Goal: Task Accomplishment & Management: Manage account settings

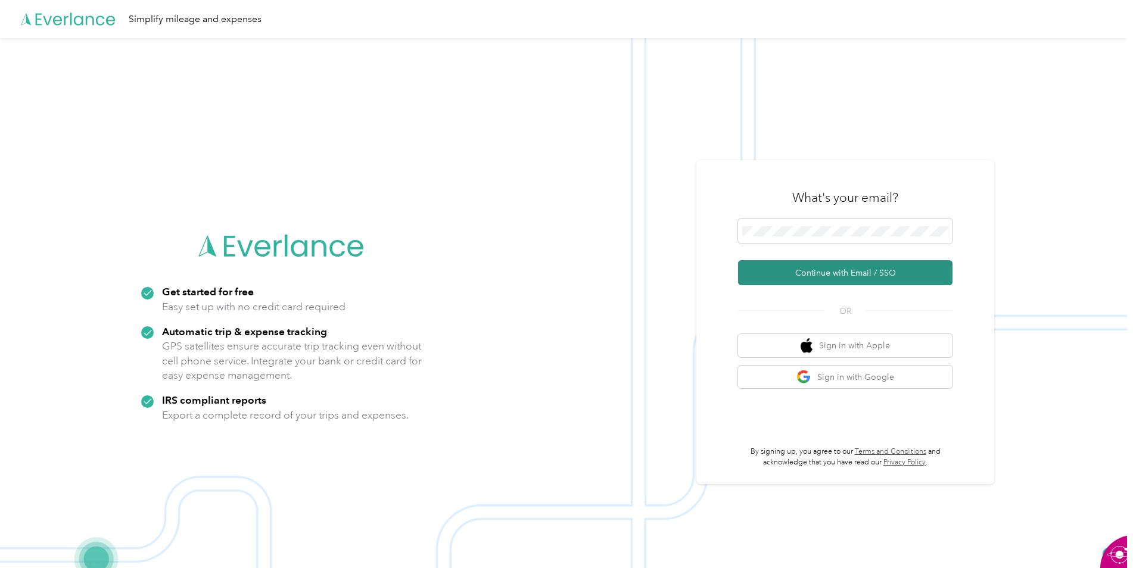
click at [818, 276] on button "Continue with Email / SSO" at bounding box center [845, 272] width 214 height 25
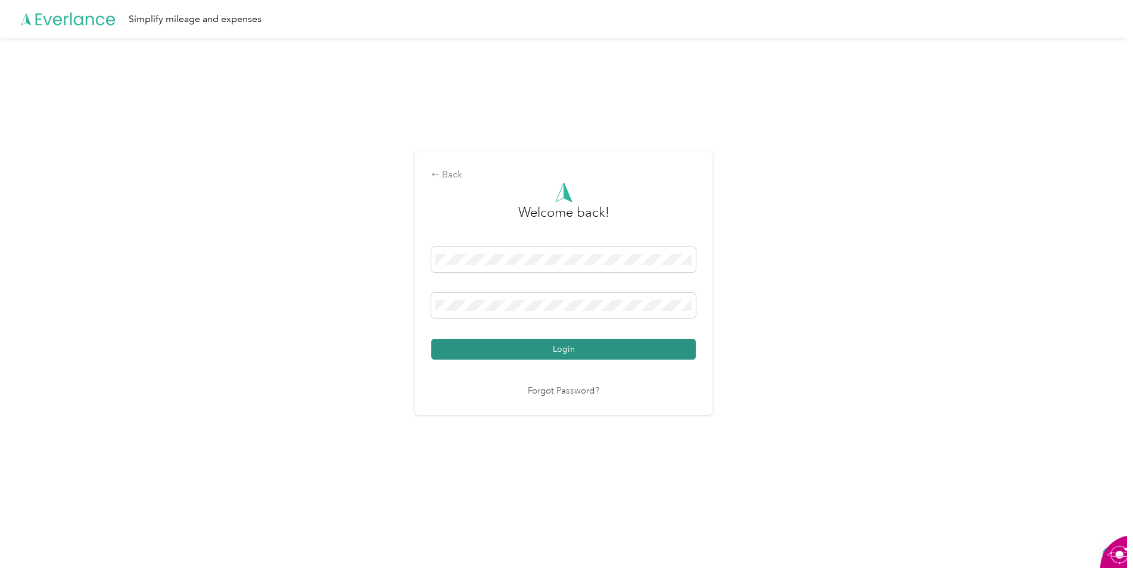
click at [581, 348] on button "Login" at bounding box center [563, 349] width 264 height 21
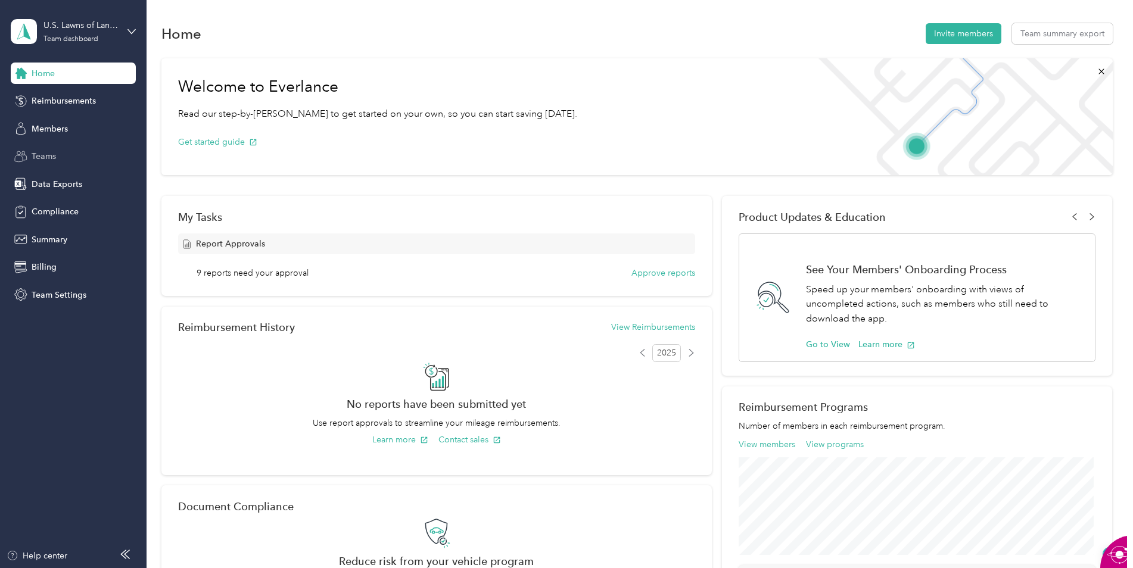
click at [52, 157] on span "Teams" at bounding box center [44, 156] width 24 height 13
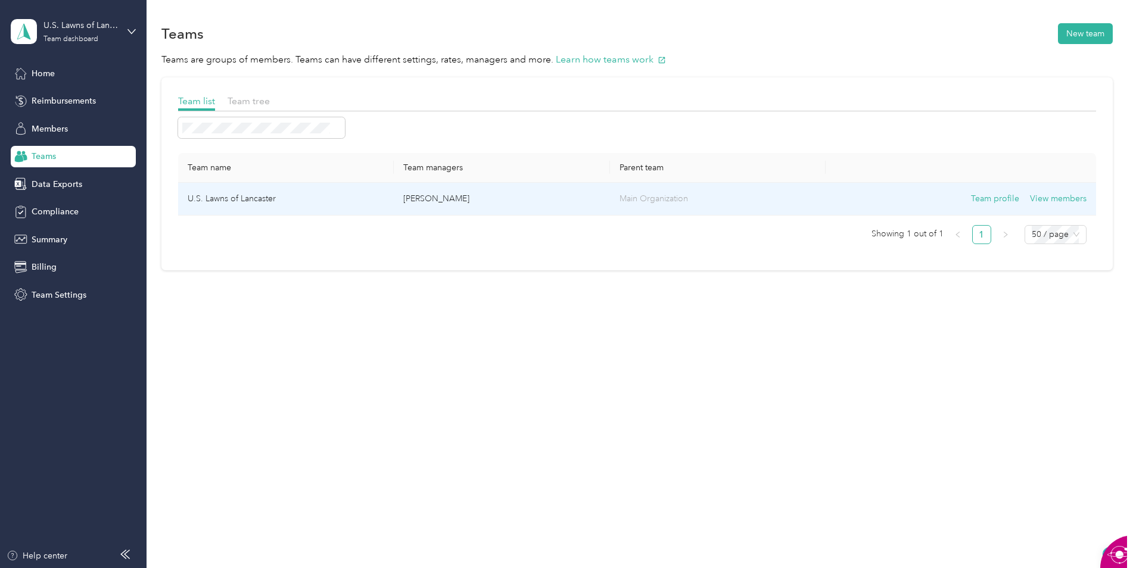
click at [247, 193] on td "U.S. Lawns of Lancaster" at bounding box center [286, 199] width 216 height 33
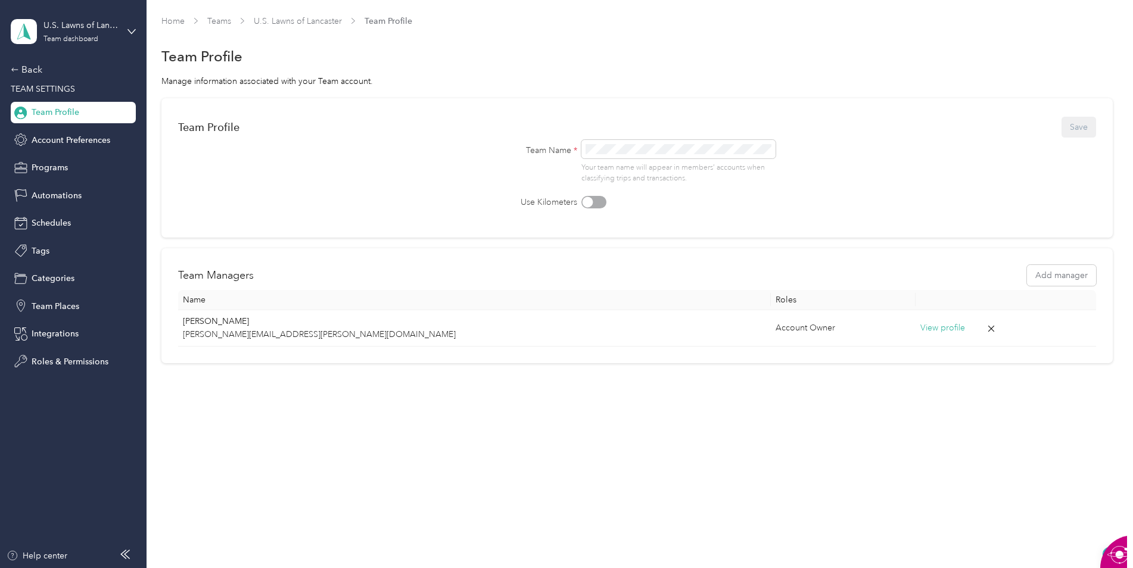
click at [64, 113] on span "Team Profile" at bounding box center [56, 112] width 48 height 13
click at [31, 66] on div "Back" at bounding box center [70, 70] width 119 height 14
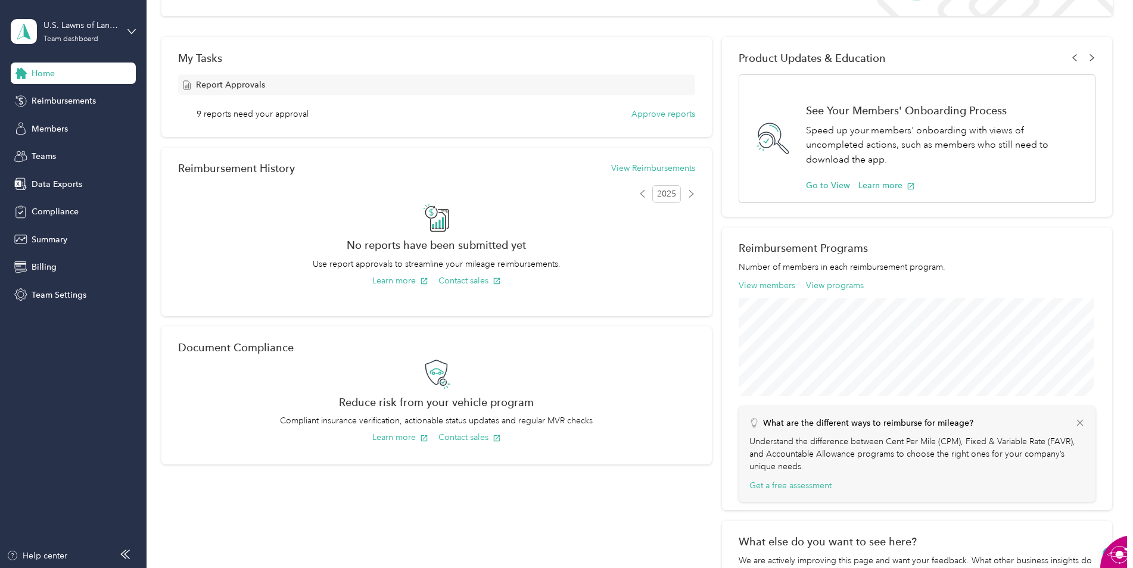
scroll to position [60, 0]
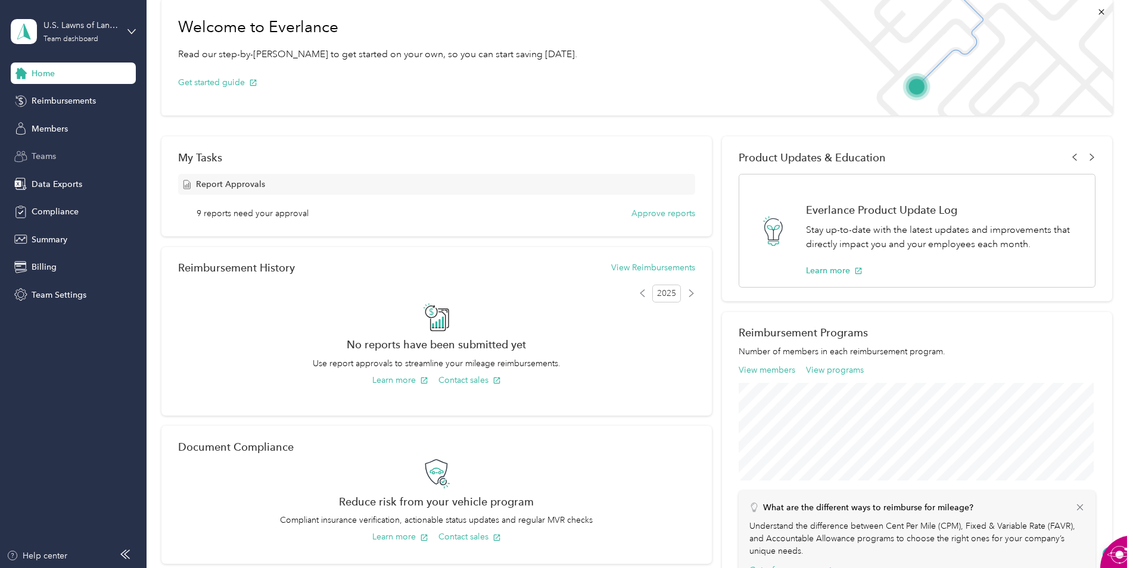
click at [49, 154] on span "Teams" at bounding box center [44, 156] width 24 height 13
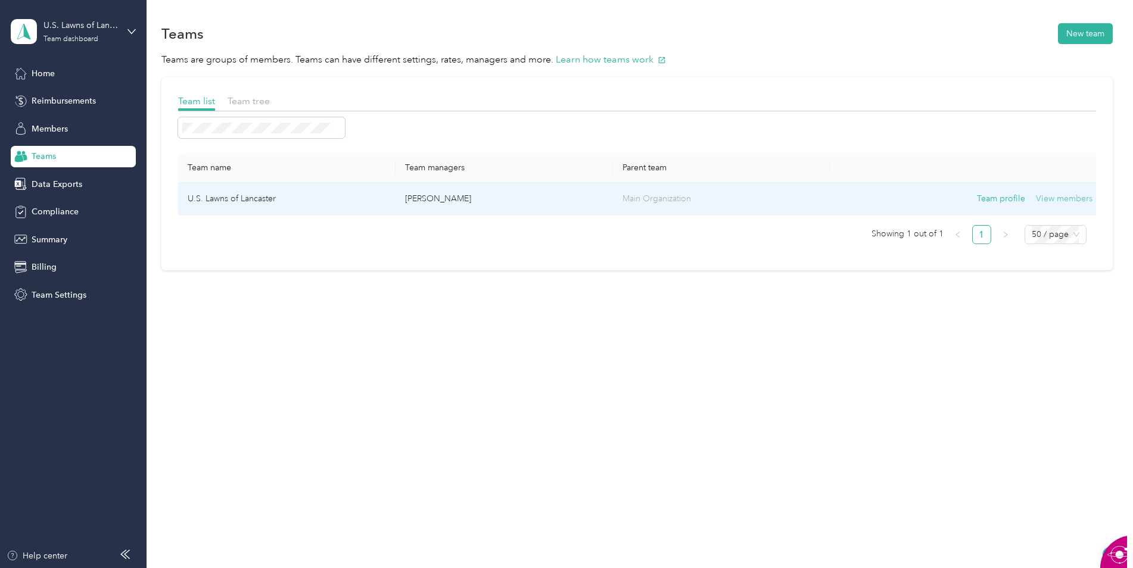
click at [1058, 196] on button "View members" at bounding box center [1064, 198] width 57 height 13
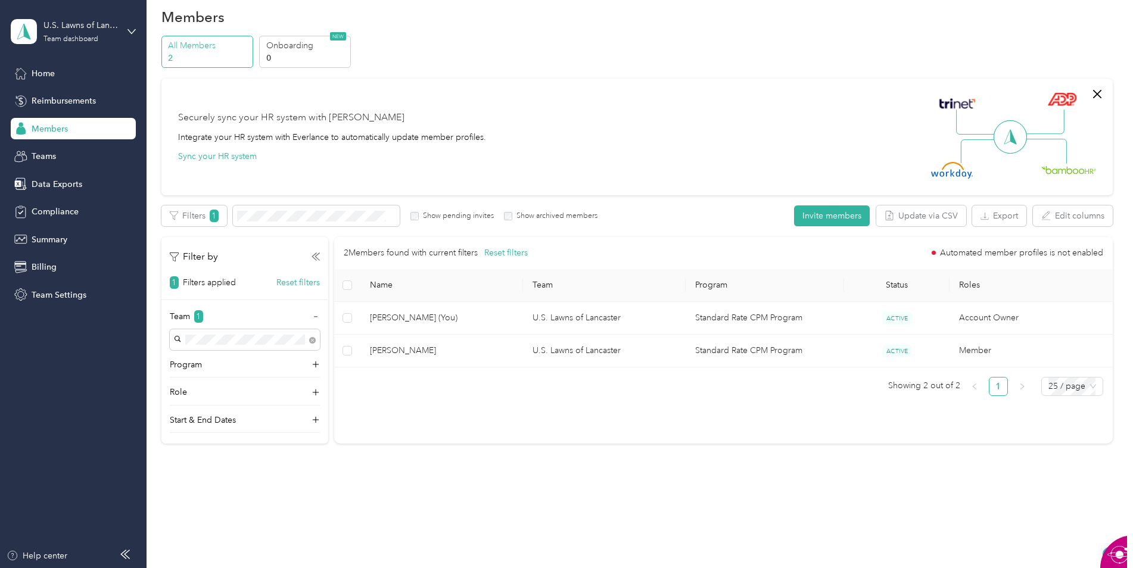
scroll to position [26, 0]
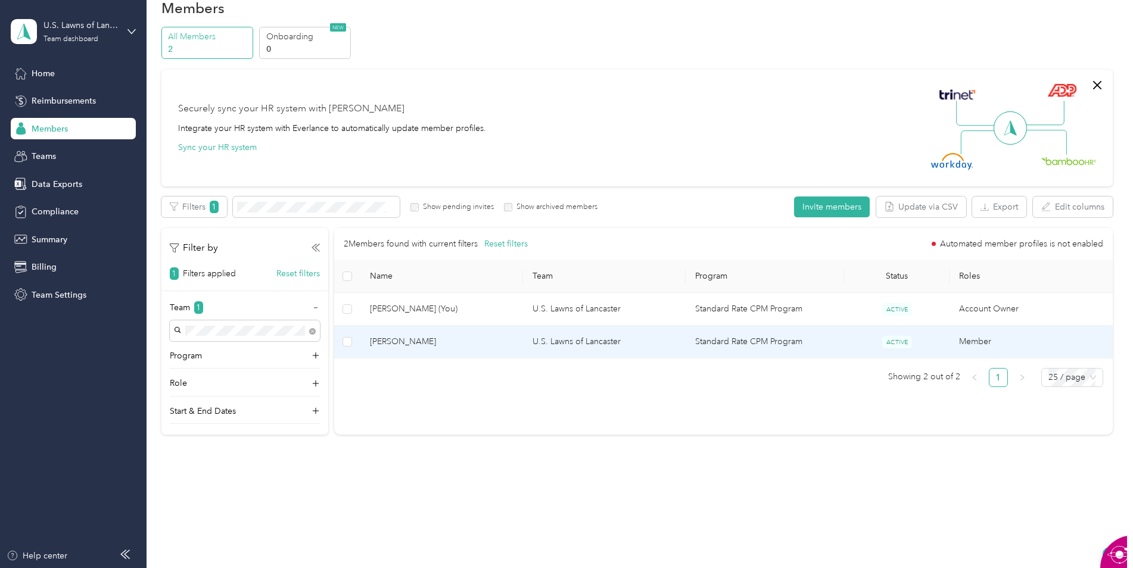
click at [400, 340] on span "[PERSON_NAME]" at bounding box center [442, 341] width 144 height 13
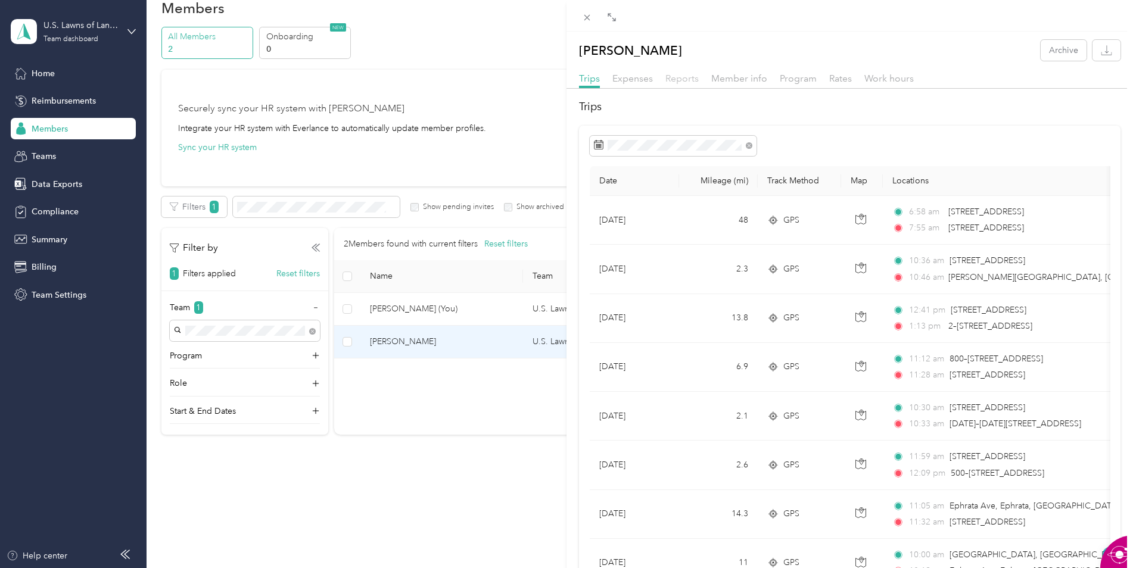
click at [683, 76] on span "Reports" at bounding box center [681, 78] width 33 height 11
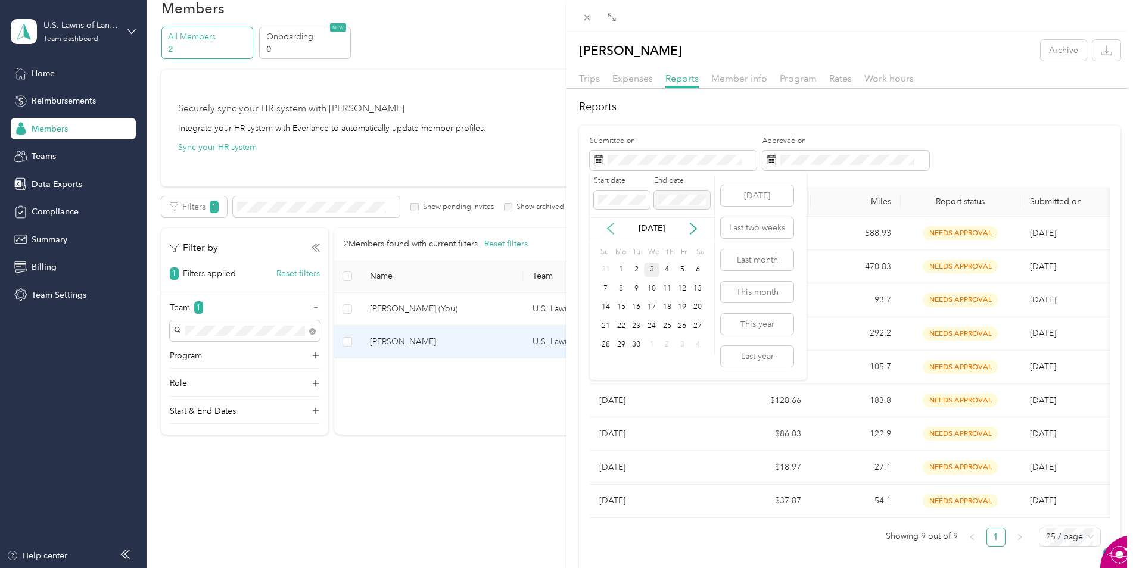
click at [612, 227] on icon at bounding box center [611, 229] width 12 height 12
click at [684, 271] on div "1" at bounding box center [682, 270] width 15 height 15
click at [605, 364] on div "31" at bounding box center [605, 363] width 15 height 15
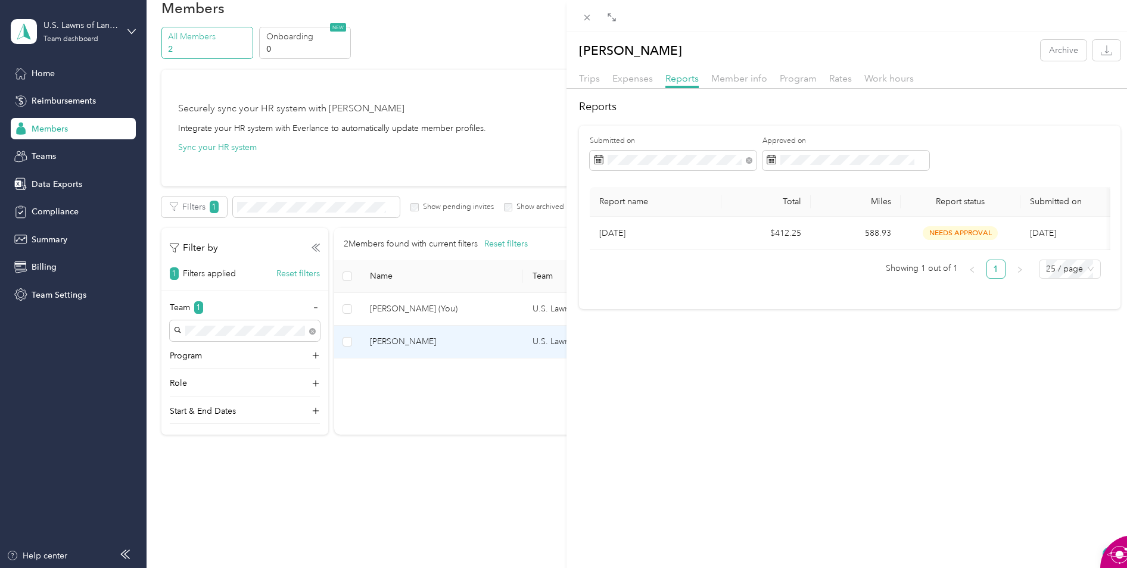
click at [698, 126] on div "Submitted on Approved on Report name Total Miles Report status Submitted on [DA…" at bounding box center [849, 218] width 541 height 184
click at [627, 80] on span "Expenses" at bounding box center [632, 78] width 41 height 11
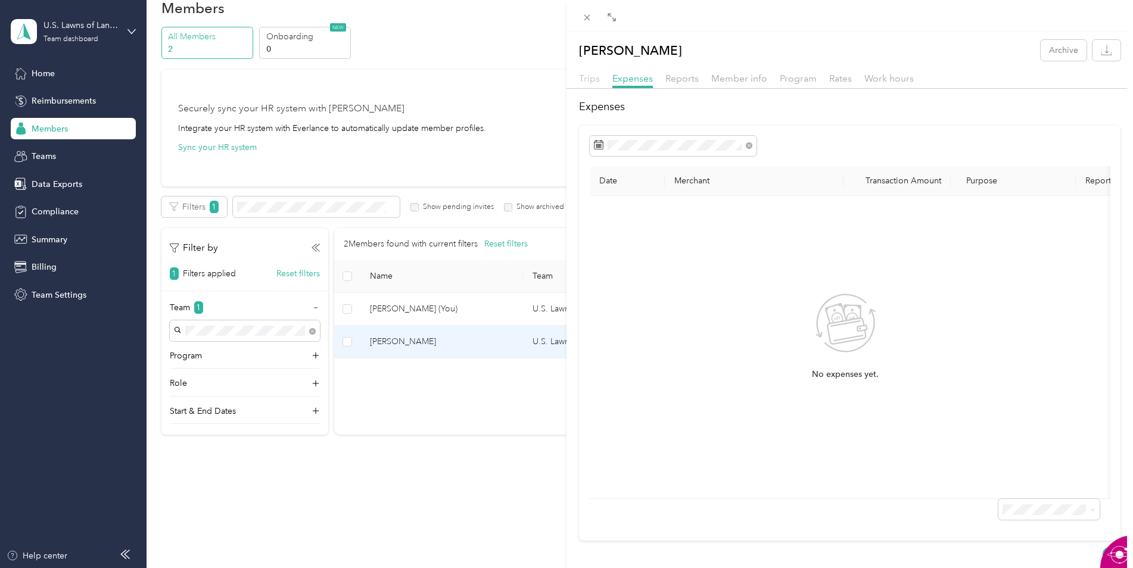
click at [593, 80] on span "Trips" at bounding box center [589, 78] width 21 height 11
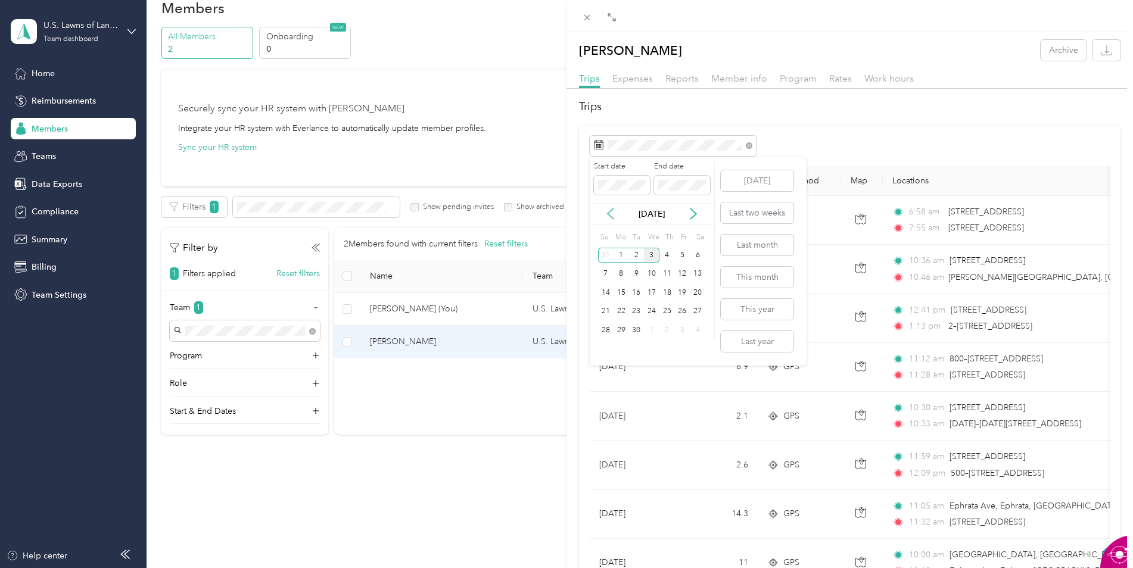
click at [612, 216] on icon at bounding box center [611, 214] width 12 height 12
click at [684, 254] on div "1" at bounding box center [682, 255] width 15 height 15
click at [689, 210] on icon at bounding box center [693, 214] width 12 height 12
click at [609, 254] on div "31" at bounding box center [605, 255] width 15 height 15
click at [1105, 52] on icon "button" at bounding box center [1107, 49] width 4 height 8
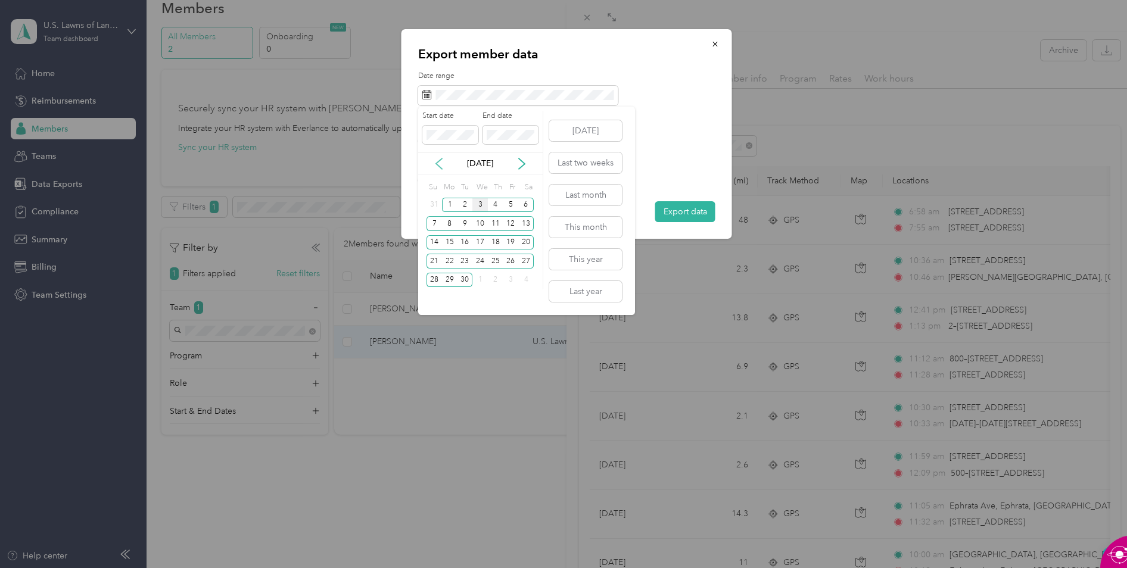
click at [440, 166] on icon at bounding box center [439, 164] width 12 height 12
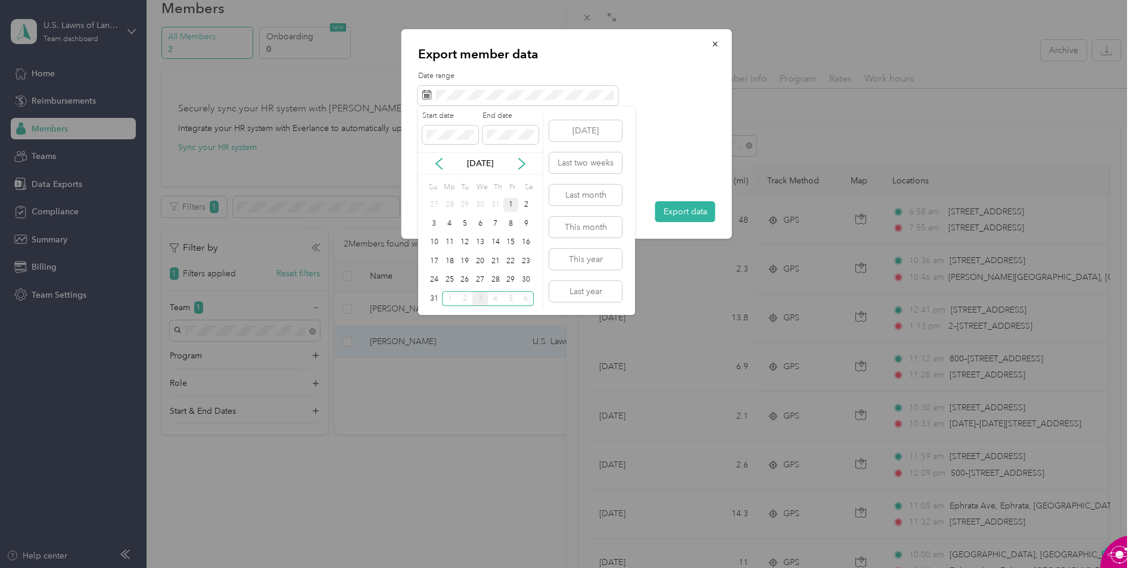
click at [512, 204] on div "1" at bounding box center [510, 205] width 15 height 15
click at [430, 298] on div "31" at bounding box center [433, 298] width 15 height 15
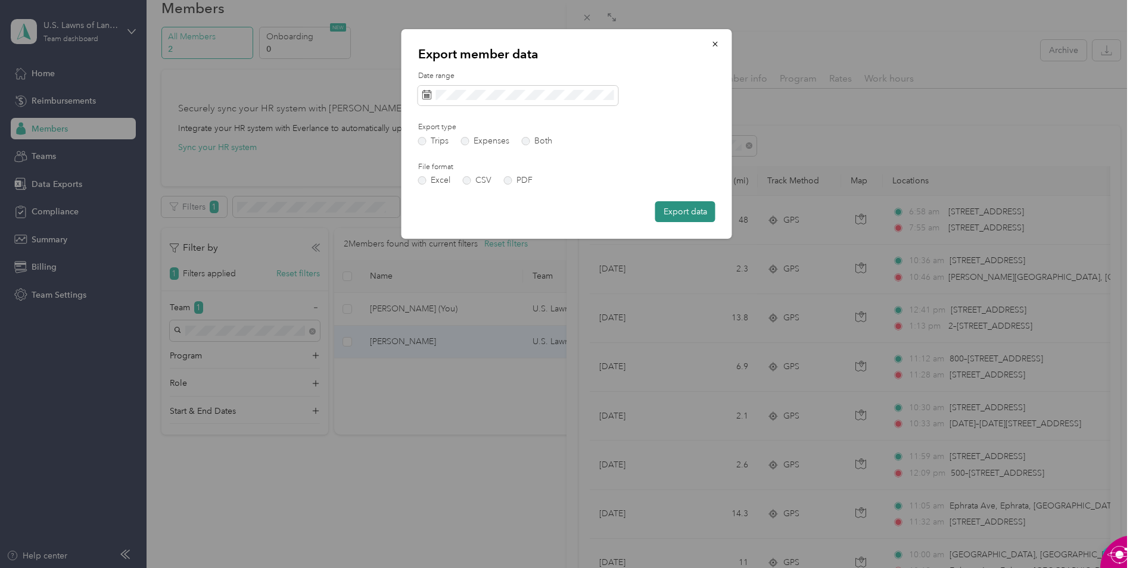
click at [672, 212] on button "Export data" at bounding box center [685, 211] width 60 height 21
